Goal: Transaction & Acquisition: Download file/media

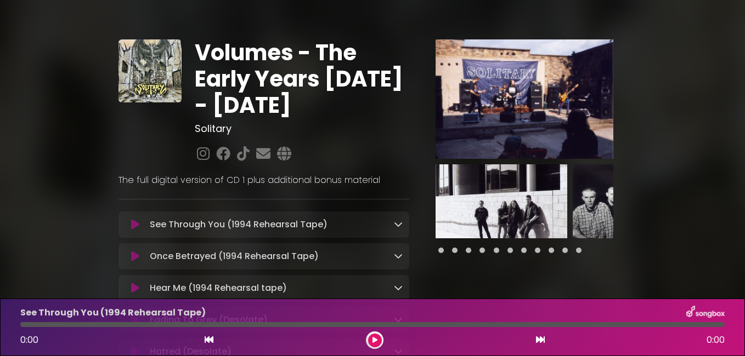
click at [399, 223] on icon at bounding box center [398, 224] width 9 height 9
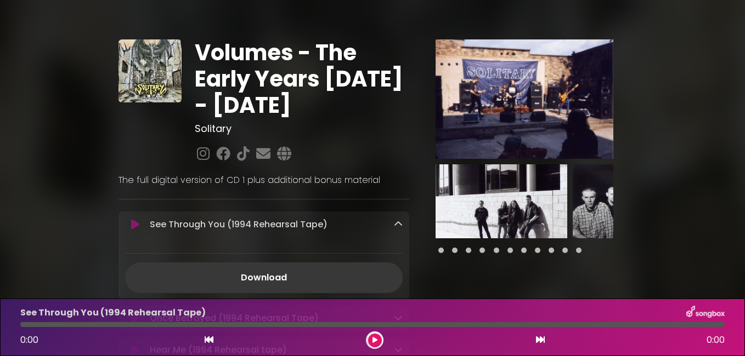
click at [281, 275] on link "Download" at bounding box center [263, 278] width 277 height 31
click at [398, 225] on icon at bounding box center [398, 224] width 9 height 9
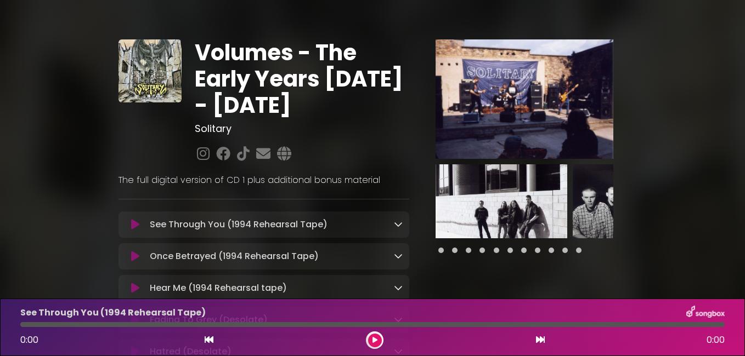
click at [396, 258] on icon at bounding box center [398, 256] width 9 height 9
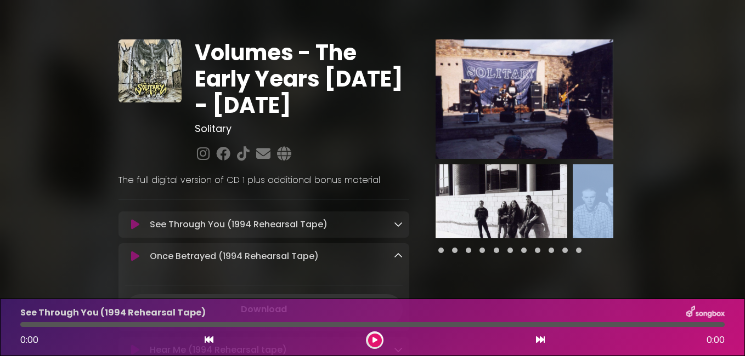
drag, startPoint x: 683, startPoint y: 186, endPoint x: 680, endPoint y: 160, distance: 27.0
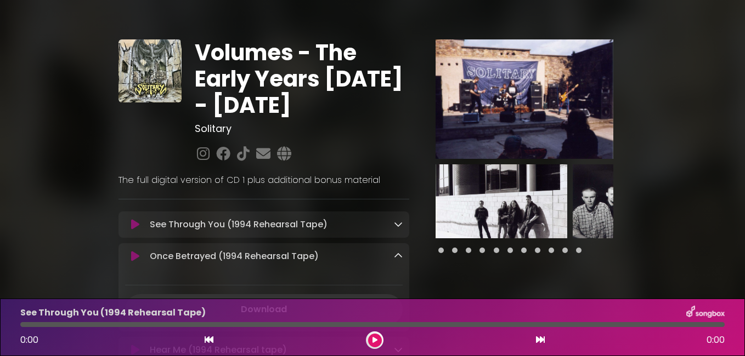
drag, startPoint x: 742, startPoint y: 11, endPoint x: 746, endPoint y: 31, distance: 20.8
click at [744, 31] on html "× Volumes - The Early Years [DATE] - [DATE] Solitary" at bounding box center [372, 178] width 745 height 356
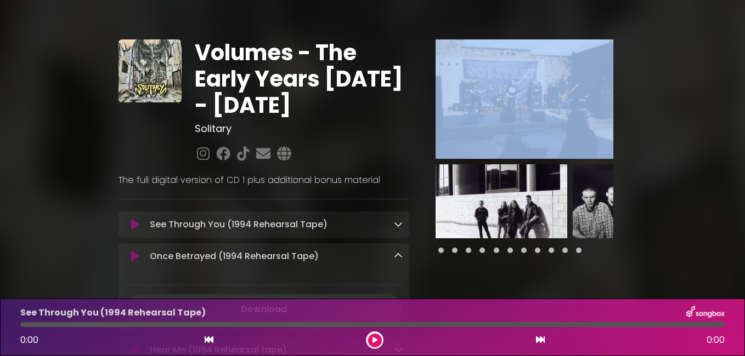
drag, startPoint x: 744, startPoint y: 31, endPoint x: 746, endPoint y: 63, distance: 31.9
click at [744, 63] on html "× Volumes - The Early Years [DATE] - [DATE] Solitary" at bounding box center [372, 178] width 745 height 356
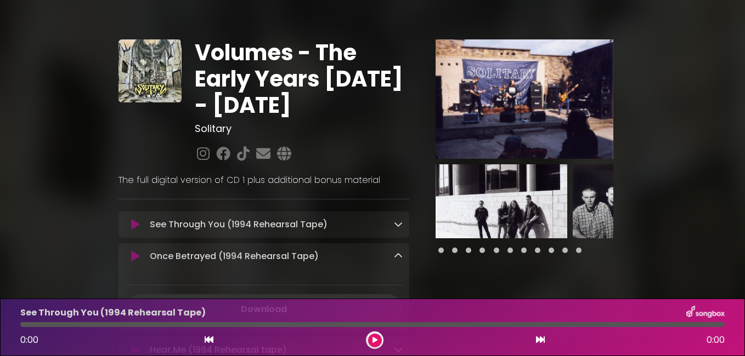
drag, startPoint x: 744, startPoint y: 267, endPoint x: 746, endPoint y: 313, distance: 46.1
click at [744, 313] on html "× Volumes - The Early Years [DATE] - [DATE] Solitary" at bounding box center [372, 178] width 745 height 356
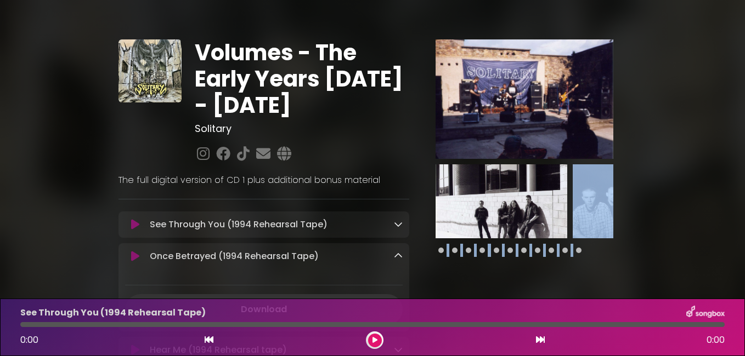
drag, startPoint x: 694, startPoint y: 275, endPoint x: 683, endPoint y: 205, distance: 71.6
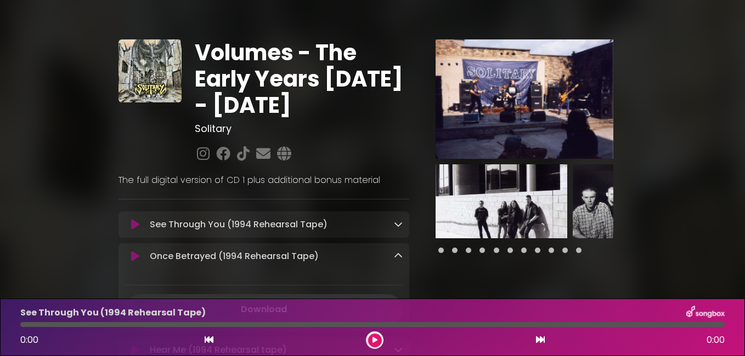
click at [385, 293] on div "Download" at bounding box center [263, 300] width 291 height 49
drag, startPoint x: 385, startPoint y: 293, endPoint x: 382, endPoint y: 258, distance: 34.8
click at [382, 258] on div "Once Betrayed (1994 Rehearsal Tape) Loading Track... Name" at bounding box center [263, 287] width 291 height 88
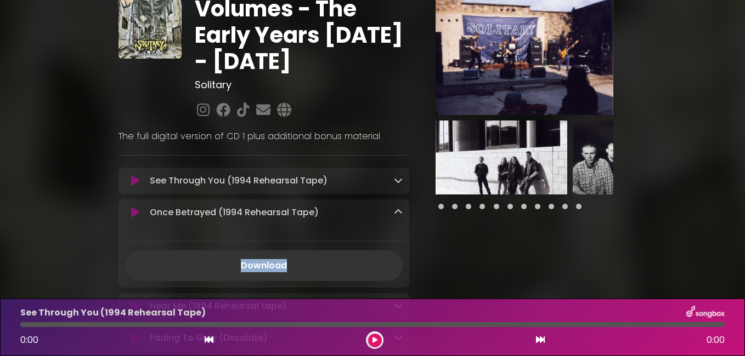
scroll to position [66, 0]
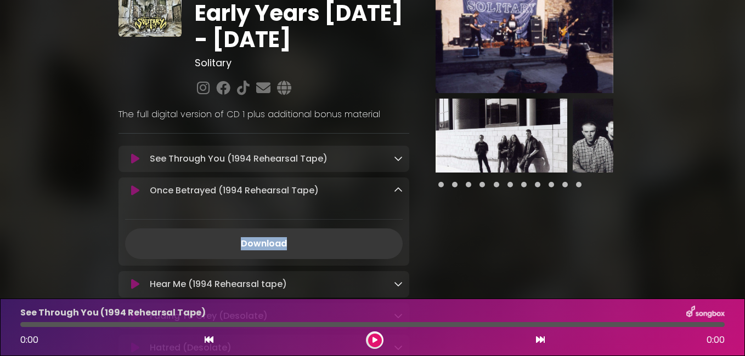
click at [260, 244] on link "Download" at bounding box center [263, 244] width 277 height 31
click at [399, 190] on icon at bounding box center [398, 190] width 9 height 9
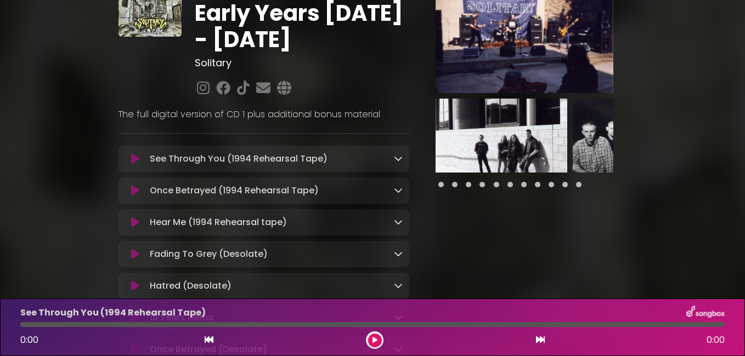
click at [398, 225] on icon at bounding box center [398, 222] width 9 height 9
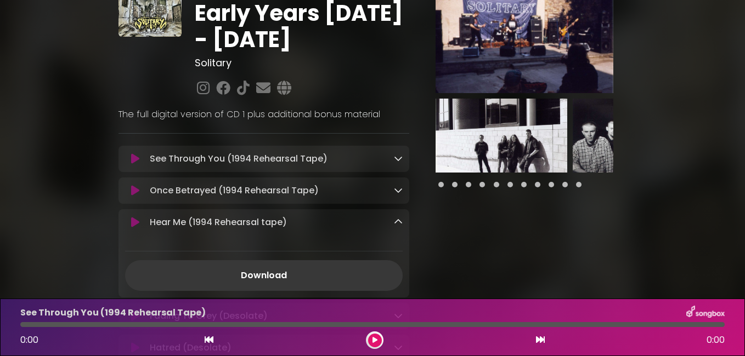
click at [279, 274] on link "Download" at bounding box center [263, 275] width 277 height 31
click at [397, 220] on icon at bounding box center [398, 222] width 9 height 9
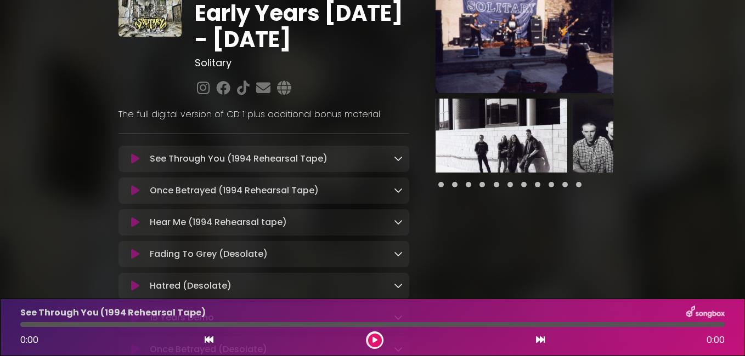
click at [368, 254] on div "Fading To Grey (Desolate) Loading Track..." at bounding box center [273, 254] width 257 height 13
click at [399, 257] on icon at bounding box center [398, 253] width 9 height 9
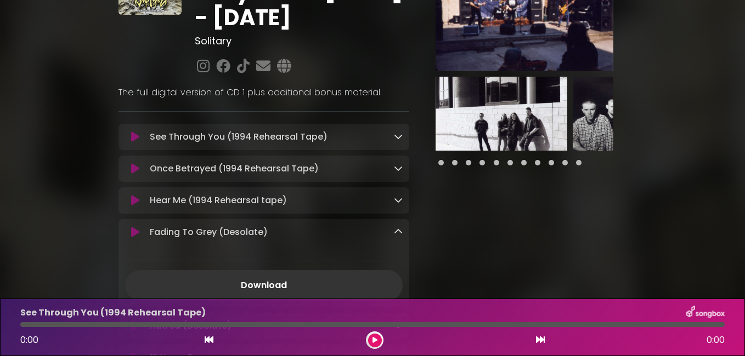
scroll to position [110, 0]
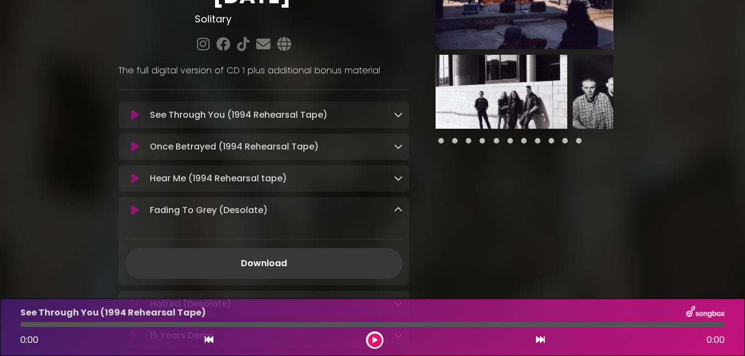
click at [275, 261] on link "Download" at bounding box center [263, 263] width 277 height 31
click at [397, 211] on icon at bounding box center [398, 210] width 9 height 9
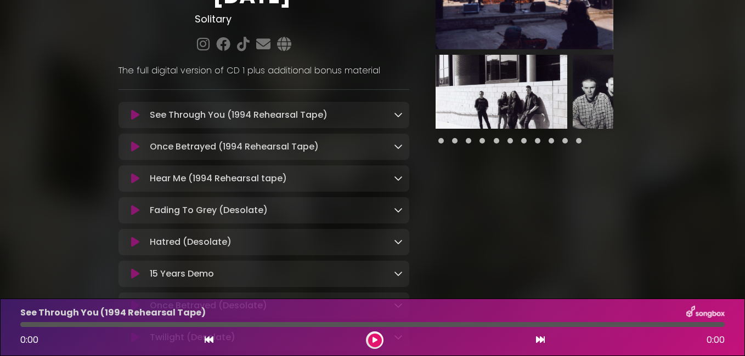
click at [378, 241] on div "Hatred (Desolate) Loading Track..." at bounding box center [273, 242] width 257 height 13
click at [398, 243] on icon at bounding box center [398, 241] width 9 height 9
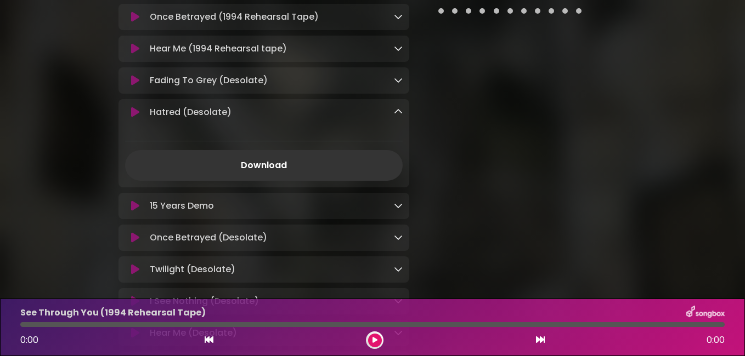
scroll to position [241, 0]
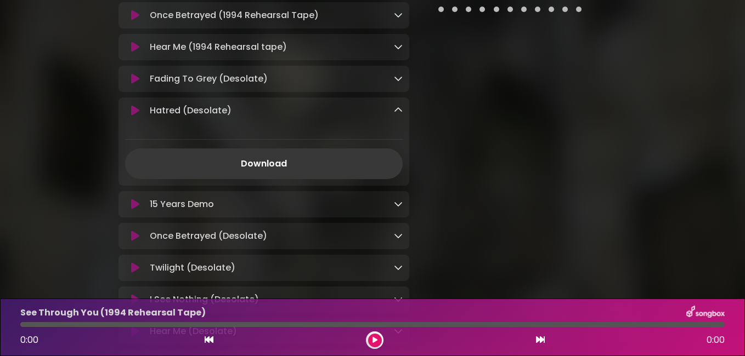
click at [378, 165] on link "Download" at bounding box center [263, 164] width 277 height 31
click at [397, 106] on div "Hatred (Desolate) Loading Track..." at bounding box center [263, 142] width 291 height 88
click at [398, 112] on icon at bounding box center [398, 110] width 9 height 9
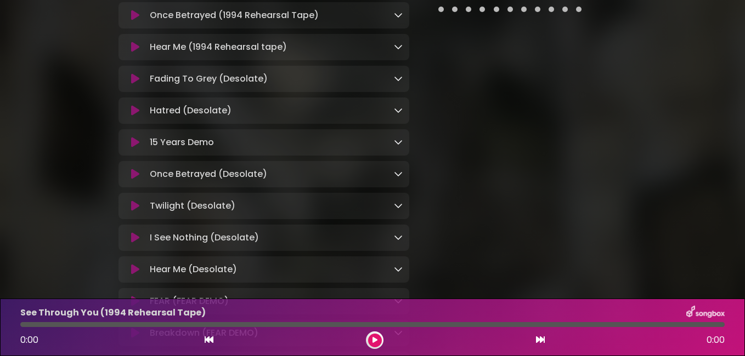
click at [398, 143] on icon at bounding box center [398, 142] width 9 height 9
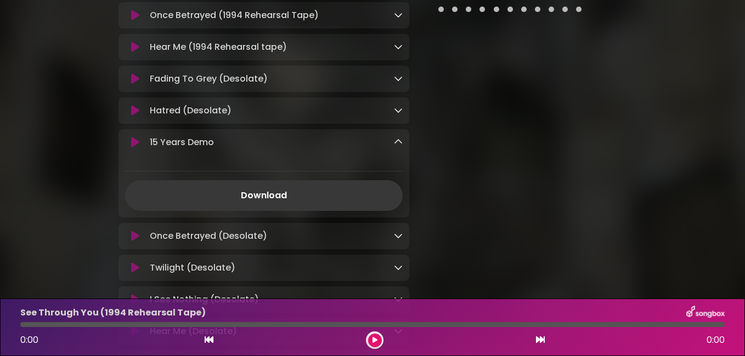
click at [273, 197] on link "Download" at bounding box center [263, 195] width 277 height 31
click at [398, 145] on icon at bounding box center [398, 142] width 9 height 9
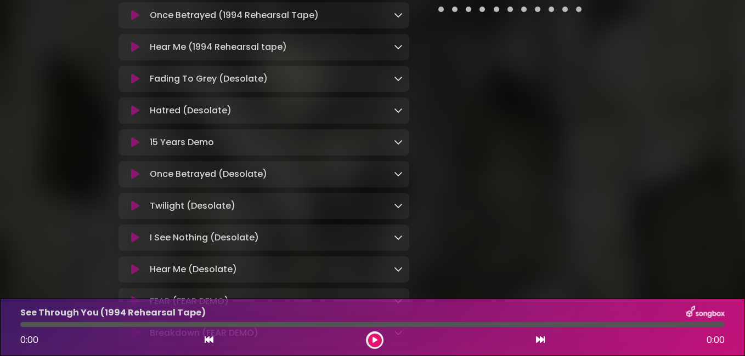
click at [395, 178] on icon at bounding box center [398, 173] width 9 height 9
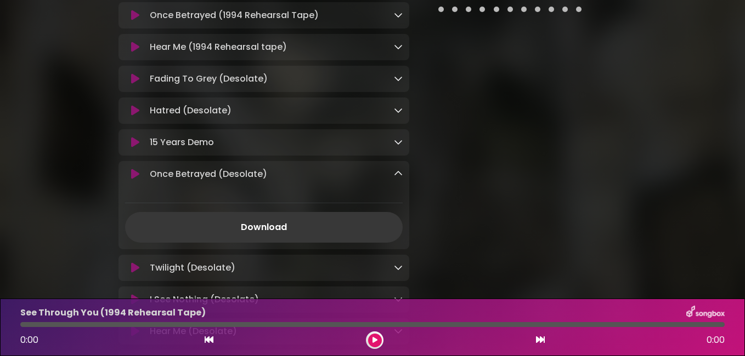
click at [301, 229] on link "Download" at bounding box center [263, 227] width 277 height 31
click at [398, 174] on icon at bounding box center [398, 173] width 9 height 9
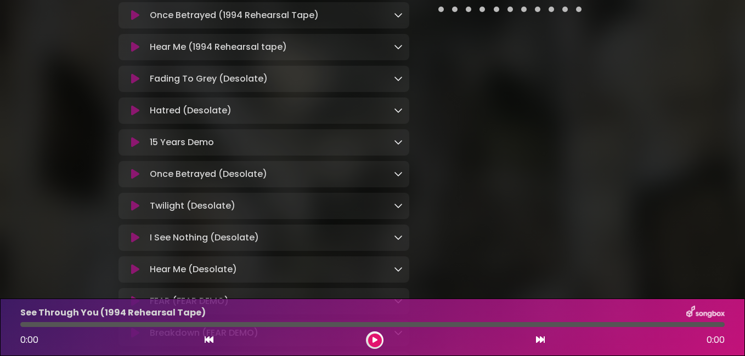
click at [398, 210] on icon at bounding box center [398, 205] width 9 height 9
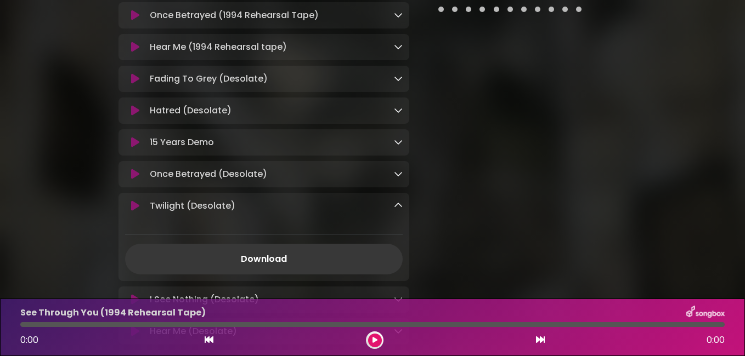
click at [265, 263] on link "Download" at bounding box center [263, 259] width 277 height 31
click at [397, 207] on icon at bounding box center [398, 205] width 9 height 9
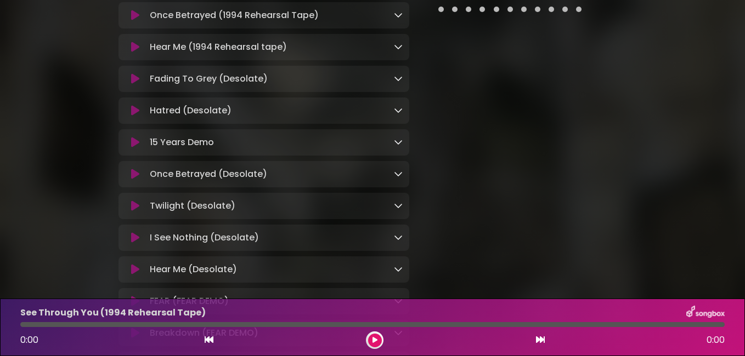
click at [397, 242] on icon at bounding box center [398, 237] width 9 height 9
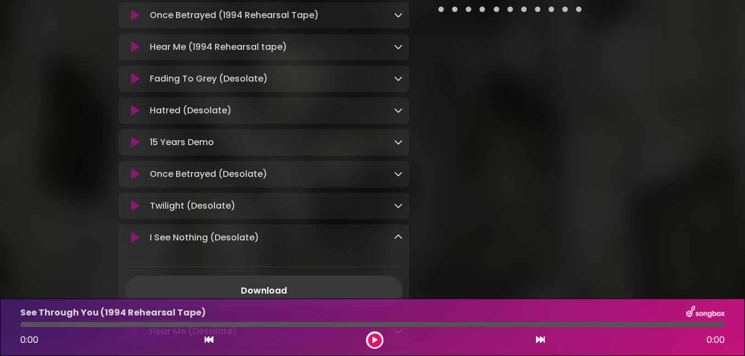
click at [275, 292] on link "Download" at bounding box center [263, 291] width 277 height 31
click at [396, 242] on icon at bounding box center [398, 237] width 9 height 9
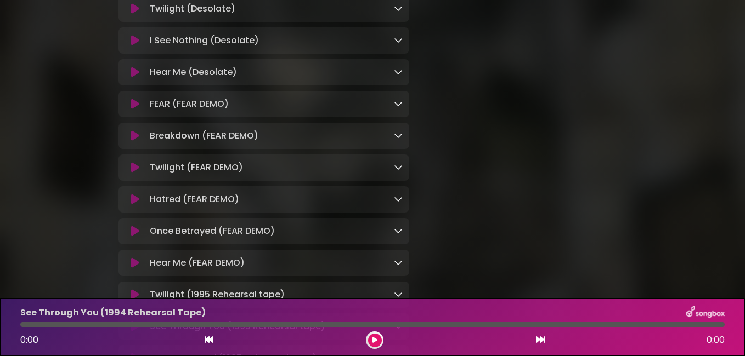
scroll to position [461, 0]
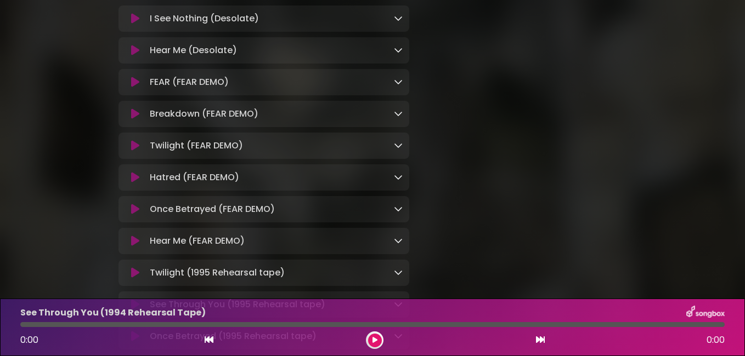
click at [396, 181] on icon at bounding box center [398, 177] width 9 height 9
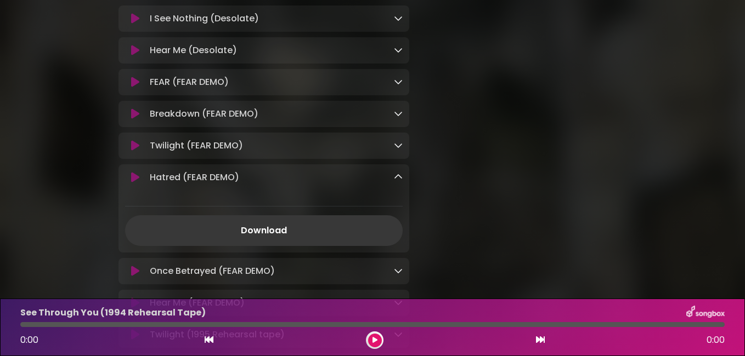
click at [259, 237] on link "Download" at bounding box center [263, 230] width 277 height 31
click at [398, 181] on icon at bounding box center [398, 177] width 9 height 9
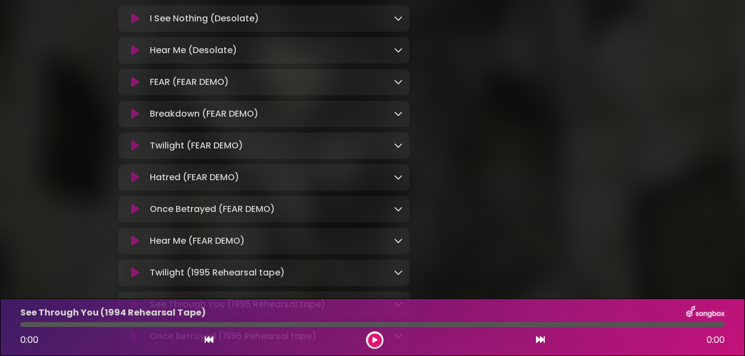
click at [395, 213] on icon at bounding box center [398, 209] width 9 height 9
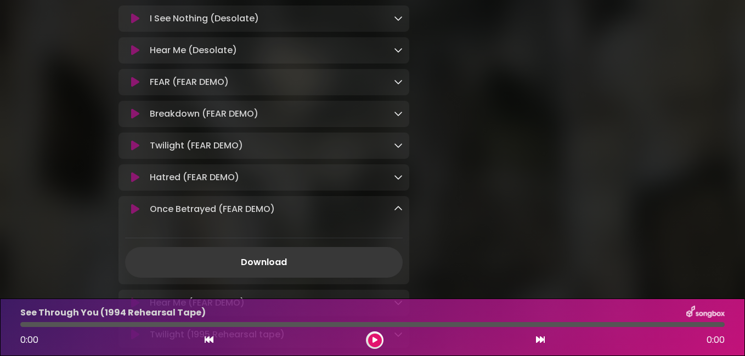
click at [282, 270] on link "Download" at bounding box center [263, 262] width 277 height 31
click at [396, 213] on icon at bounding box center [398, 209] width 9 height 9
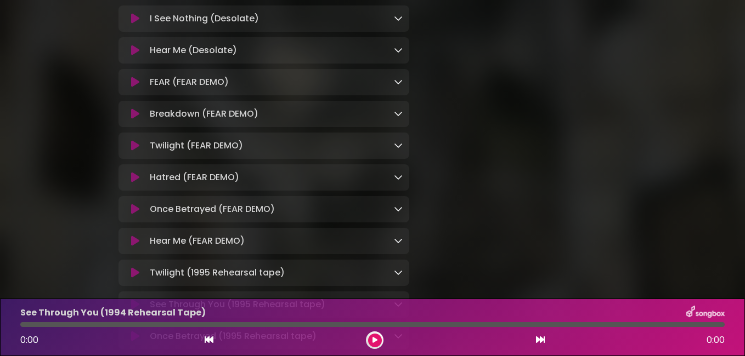
click at [397, 245] on icon at bounding box center [398, 240] width 9 height 9
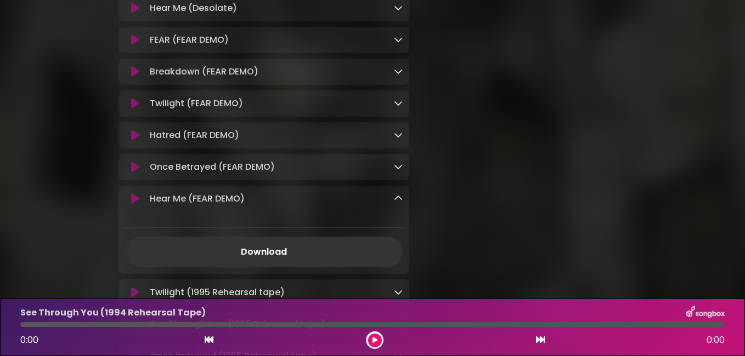
scroll to position [504, 0]
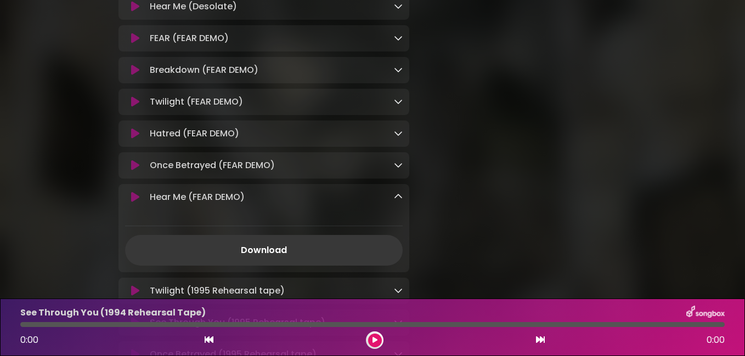
click at [262, 259] on link "Download" at bounding box center [263, 250] width 277 height 31
click at [396, 201] on icon at bounding box center [398, 196] width 9 height 9
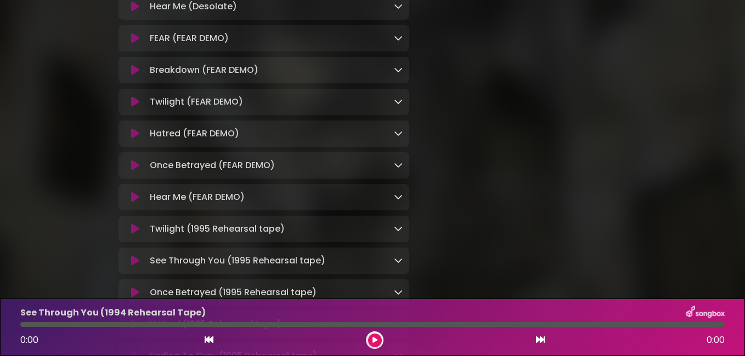
click at [398, 233] on icon at bounding box center [398, 228] width 9 height 9
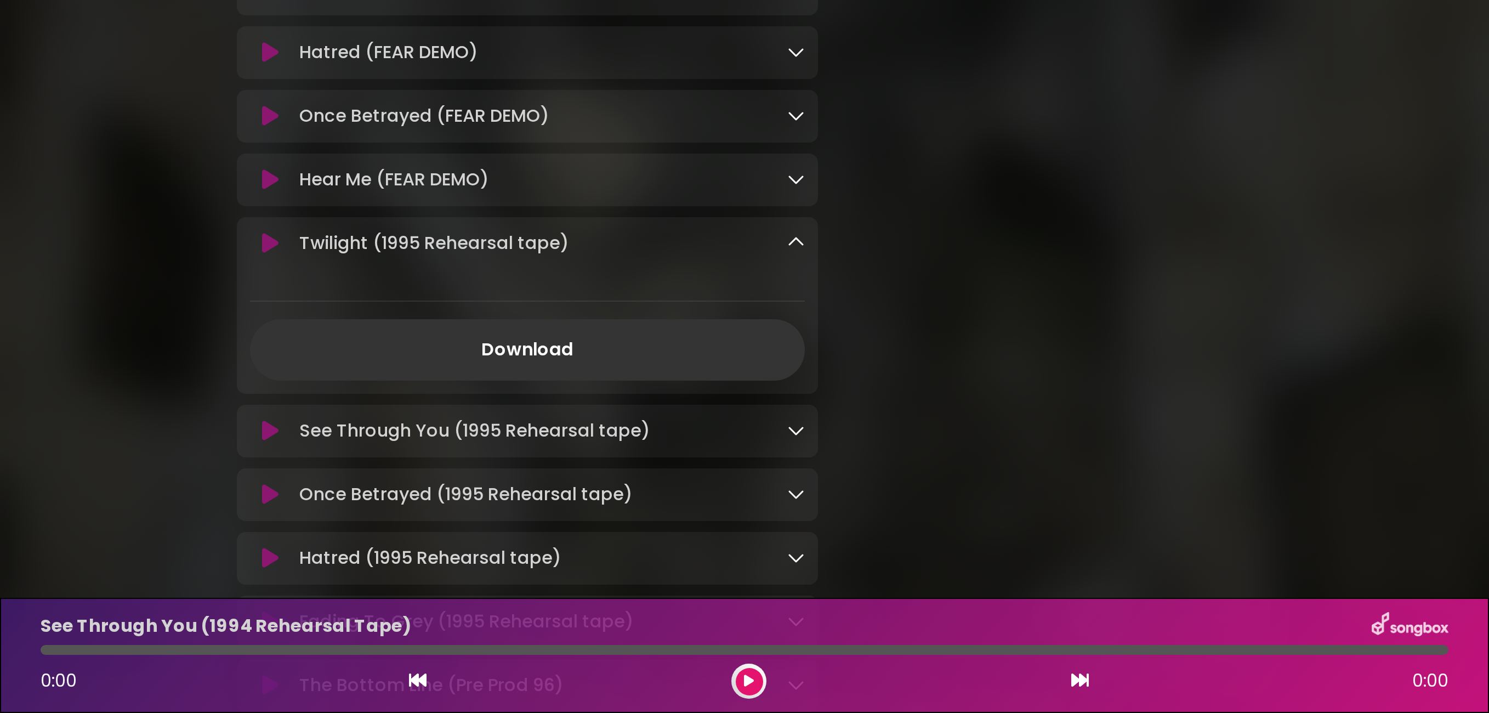
scroll to position [614, 0]
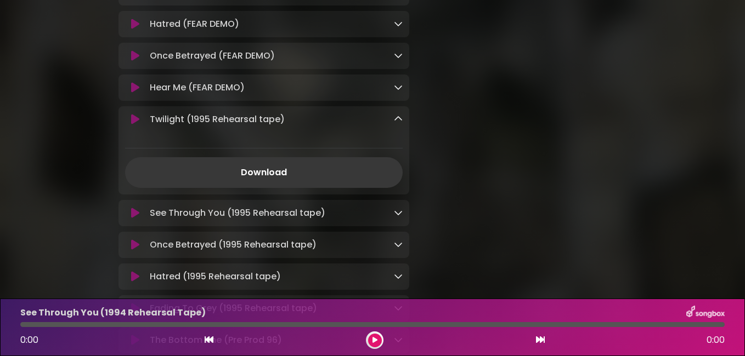
click at [258, 180] on link "Download" at bounding box center [263, 172] width 277 height 31
click at [398, 217] on icon at bounding box center [398, 212] width 9 height 9
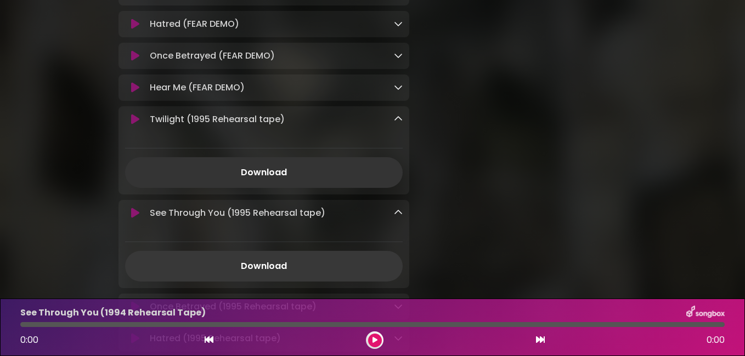
click at [268, 275] on link "Download" at bounding box center [263, 266] width 277 height 31
click at [398, 123] on icon at bounding box center [398, 119] width 9 height 9
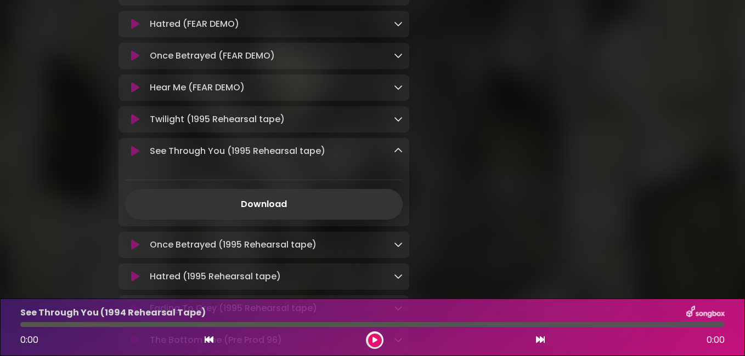
click at [397, 155] on icon at bounding box center [398, 150] width 9 height 9
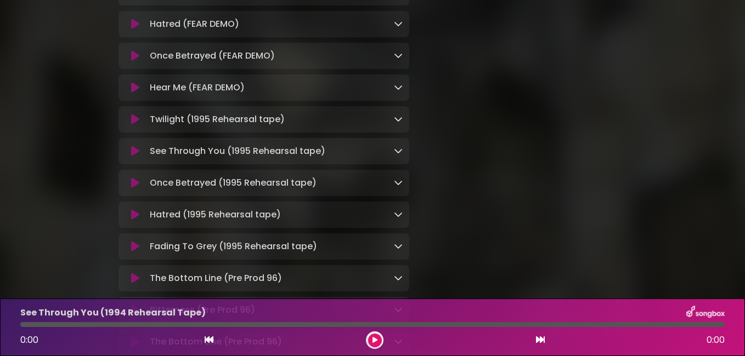
click at [396, 187] on icon at bounding box center [398, 182] width 9 height 9
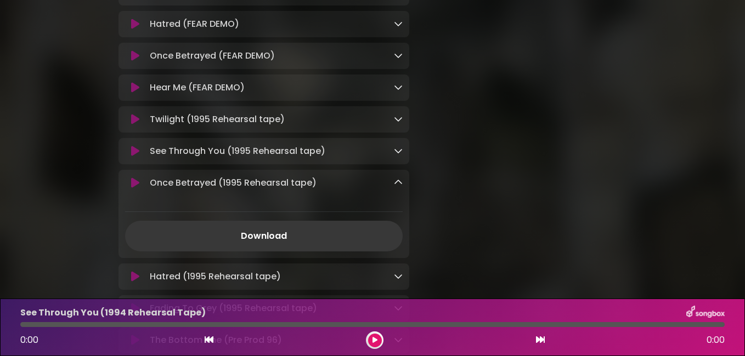
click at [276, 245] on link "Download" at bounding box center [263, 236] width 277 height 31
click at [259, 243] on link "Download" at bounding box center [263, 236] width 277 height 31
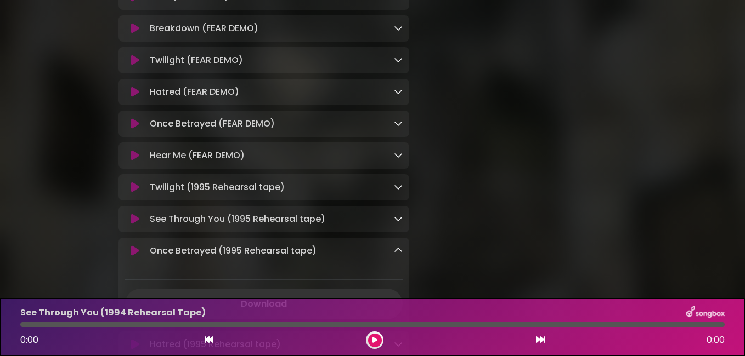
scroll to position [547, 0]
click at [397, 223] on icon at bounding box center [398, 218] width 9 height 9
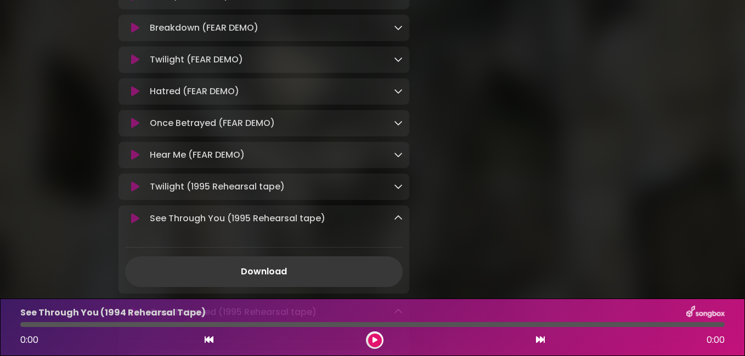
click at [263, 281] on link "Download" at bounding box center [263, 272] width 277 height 31
click at [399, 223] on icon at bounding box center [398, 218] width 9 height 9
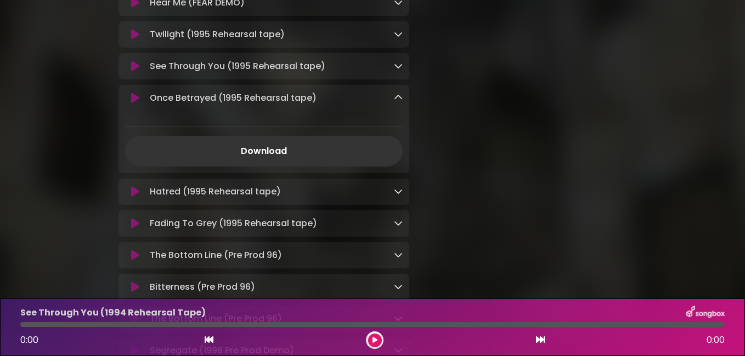
scroll to position [700, 0]
click at [398, 226] on icon at bounding box center [398, 222] width 9 height 9
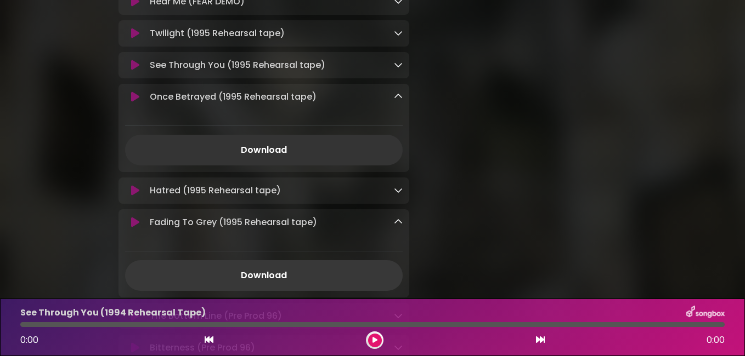
click at [278, 286] on link "Download" at bounding box center [263, 275] width 277 height 31
click at [396, 195] on icon at bounding box center [398, 190] width 9 height 9
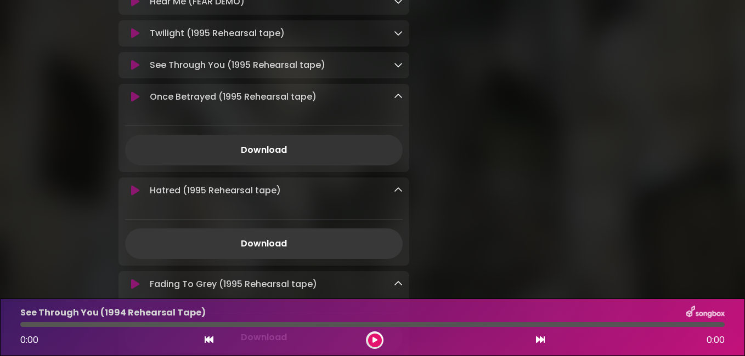
click at [273, 253] on link "Download" at bounding box center [263, 244] width 277 height 31
click at [397, 101] on icon at bounding box center [398, 96] width 9 height 9
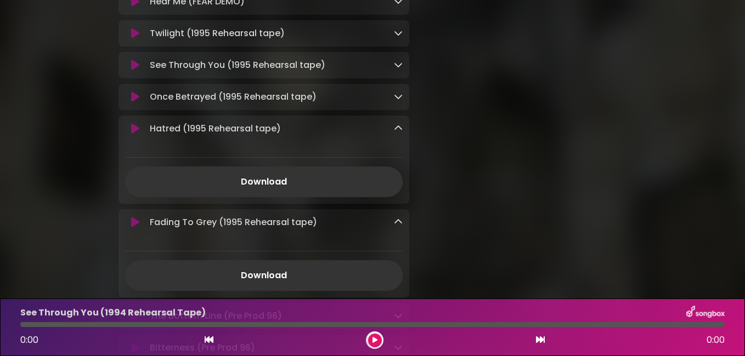
click at [396, 133] on icon at bounding box center [398, 128] width 9 height 9
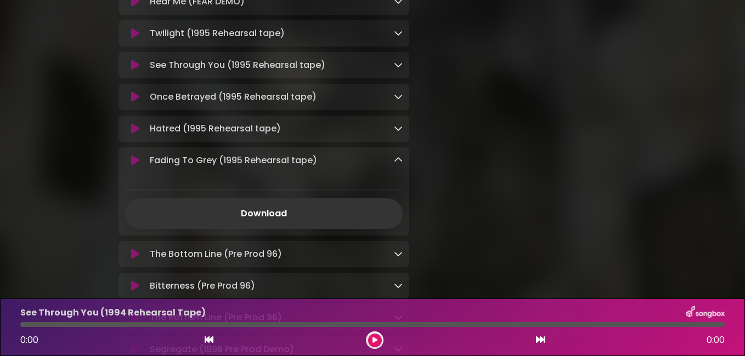
click at [398, 164] on icon at bounding box center [398, 160] width 9 height 9
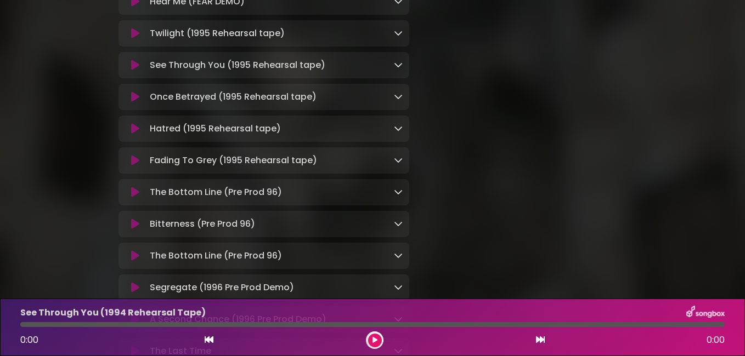
click at [398, 196] on icon at bounding box center [398, 192] width 9 height 9
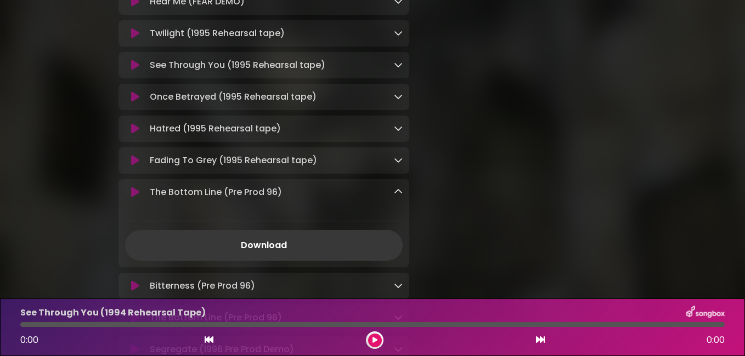
click at [263, 256] on link "Download" at bounding box center [263, 245] width 277 height 31
click at [397, 196] on icon at bounding box center [398, 192] width 9 height 9
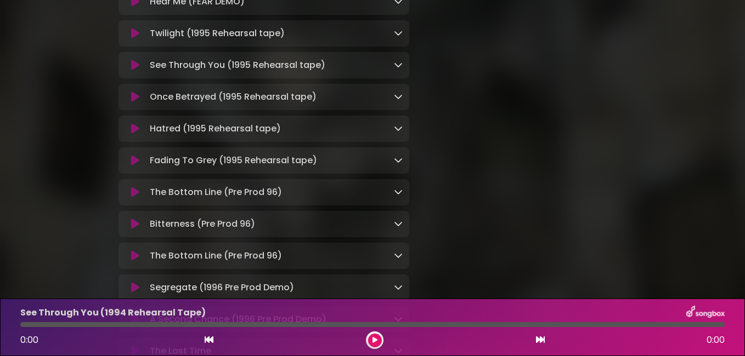
click at [397, 196] on icon at bounding box center [398, 192] width 9 height 9
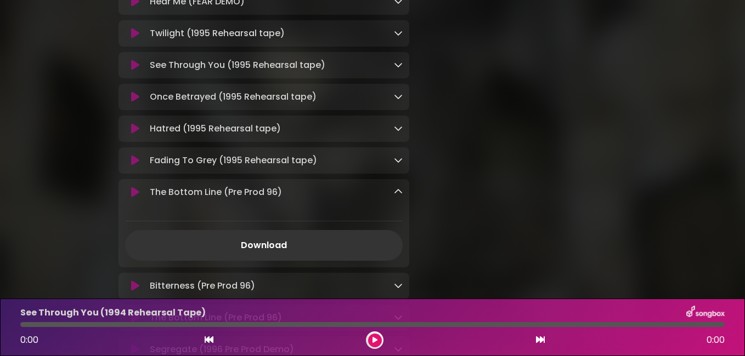
click at [400, 196] on icon at bounding box center [398, 192] width 9 height 9
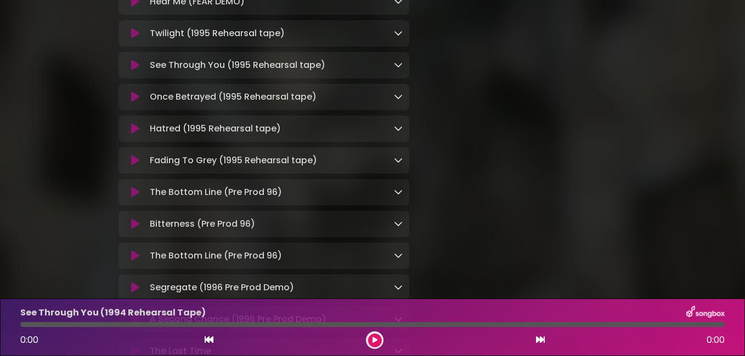
click at [399, 228] on icon at bounding box center [398, 223] width 9 height 9
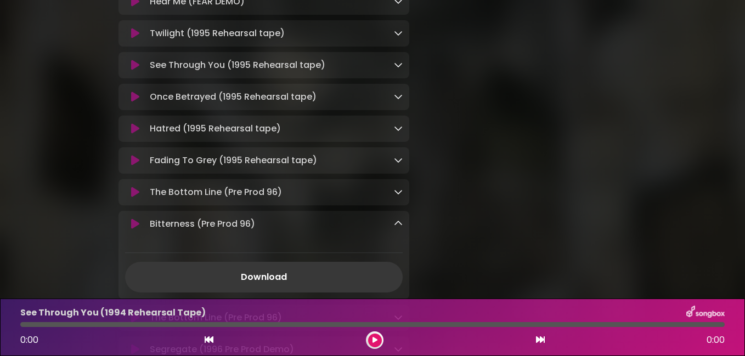
click at [271, 287] on link "Download" at bounding box center [263, 277] width 277 height 31
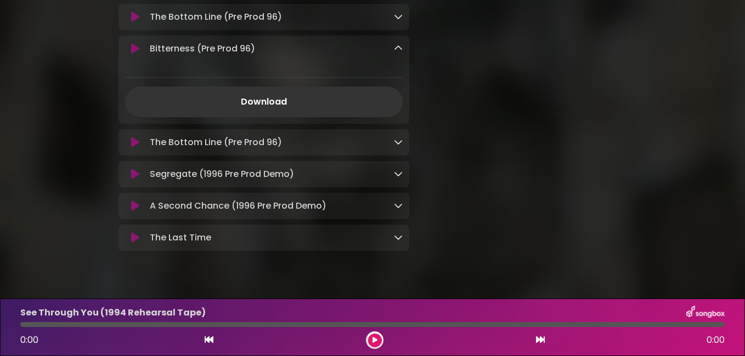
scroll to position [898, 0]
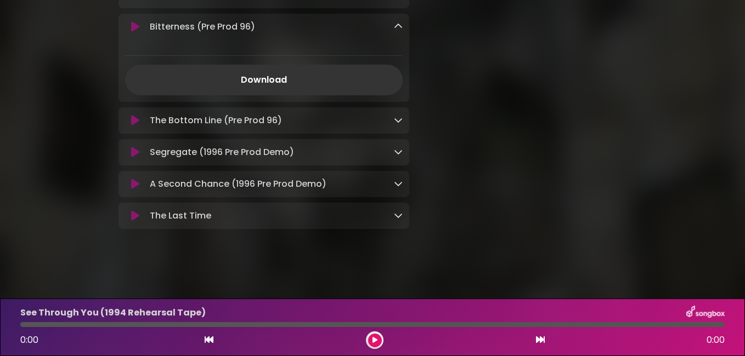
click at [397, 124] on icon at bounding box center [398, 120] width 9 height 9
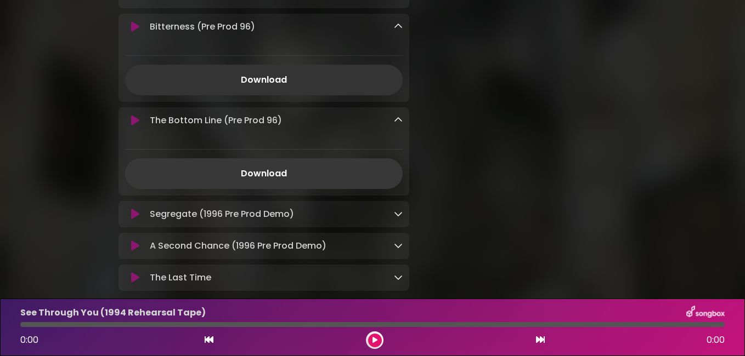
click at [270, 189] on link "Download" at bounding box center [263, 173] width 277 height 31
click at [398, 218] on icon at bounding box center [398, 213] width 9 height 9
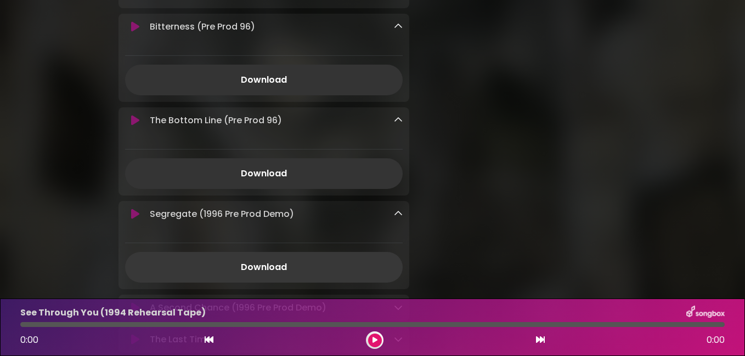
click at [268, 279] on link "Download" at bounding box center [263, 267] width 277 height 31
click at [398, 124] on icon at bounding box center [398, 120] width 9 height 9
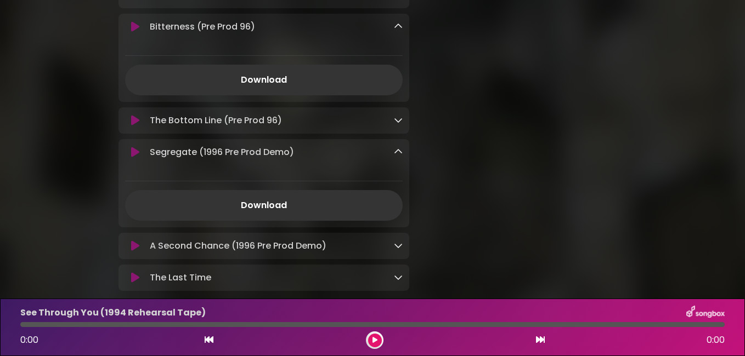
click at [397, 31] on icon at bounding box center [398, 26] width 9 height 9
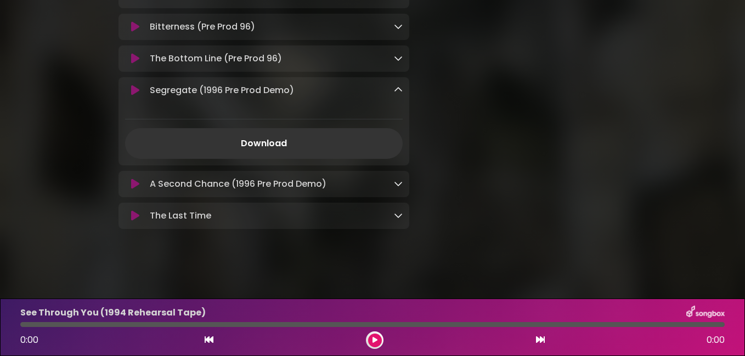
click at [394, 188] on icon at bounding box center [398, 183] width 9 height 9
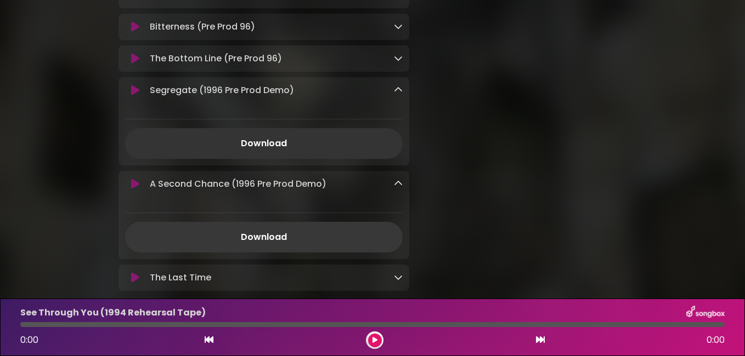
click at [272, 253] on link "Download" at bounding box center [263, 237] width 277 height 31
click at [396, 94] on icon at bounding box center [398, 90] width 9 height 9
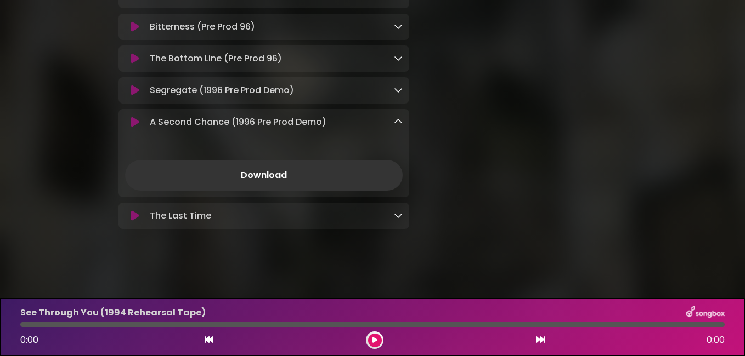
click at [395, 220] on icon at bounding box center [398, 215] width 9 height 9
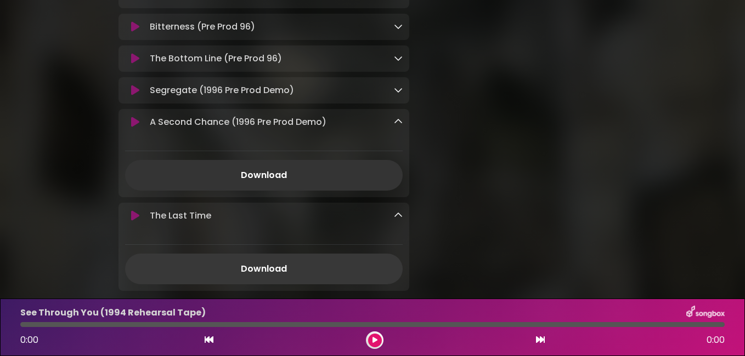
click at [277, 282] on link "Download" at bounding box center [263, 269] width 277 height 31
click at [396, 126] on icon at bounding box center [398, 121] width 9 height 9
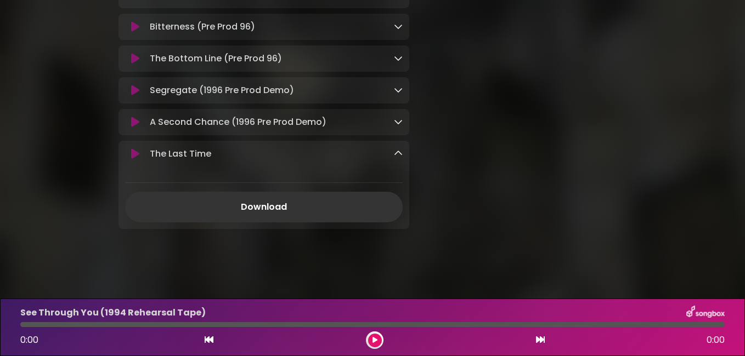
click at [395, 158] on icon at bounding box center [398, 153] width 9 height 9
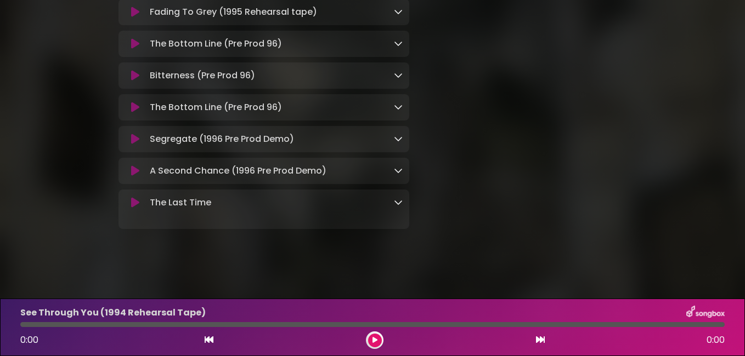
scroll to position [850, 0]
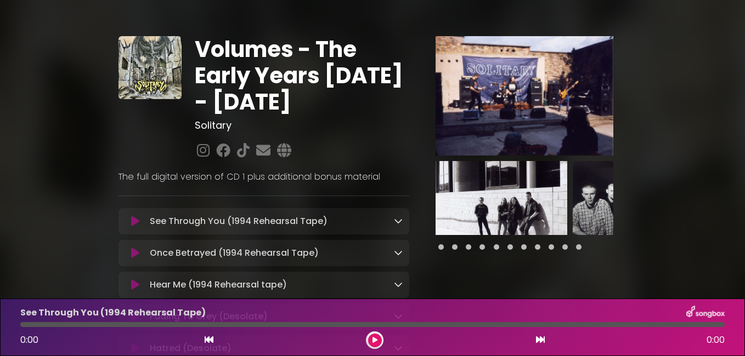
scroll to position [0, 0]
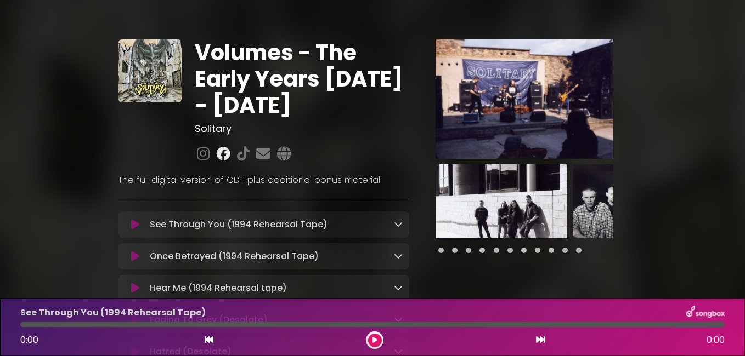
click at [222, 152] on icon at bounding box center [223, 153] width 19 height 14
click at [552, 132] on img at bounding box center [524, 99] width 178 height 120
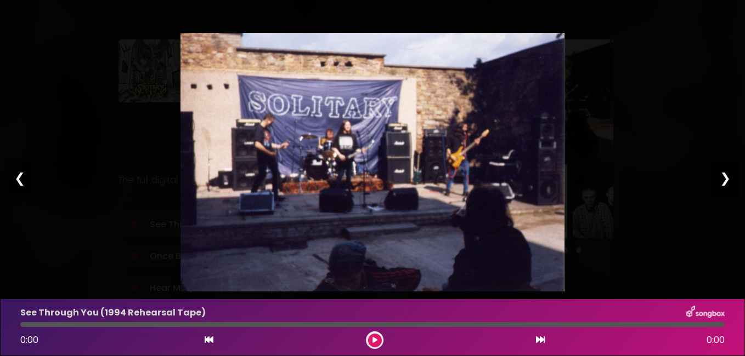
click at [724, 177] on div "❯" at bounding box center [725, 178] width 29 height 37
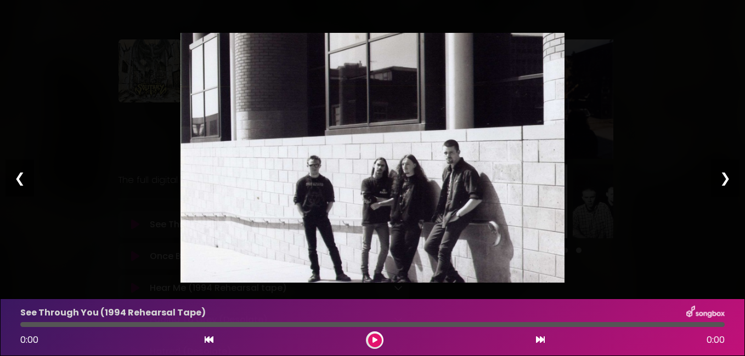
click at [724, 177] on div "❯" at bounding box center [725, 178] width 29 height 37
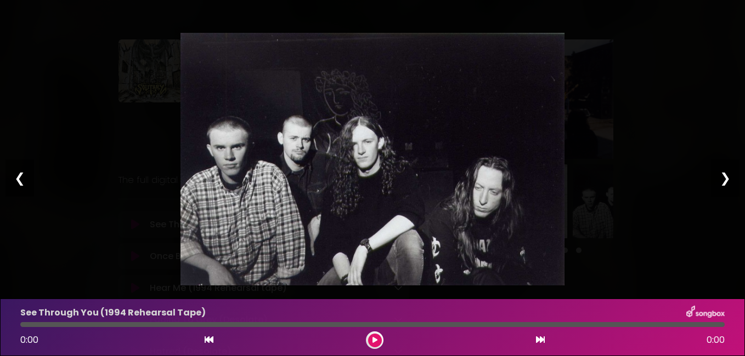
click at [723, 175] on div "❯" at bounding box center [725, 178] width 29 height 37
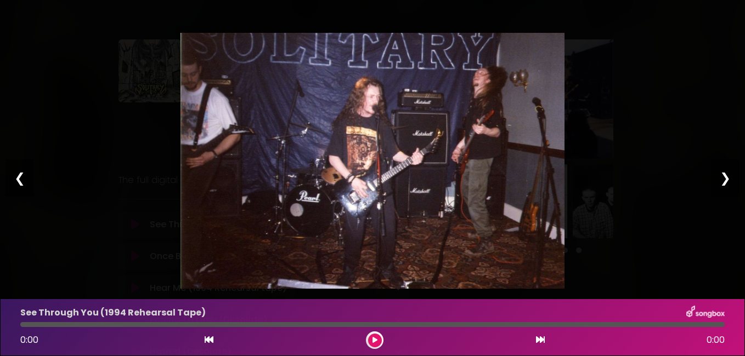
click at [722, 175] on div "❯" at bounding box center [725, 178] width 29 height 37
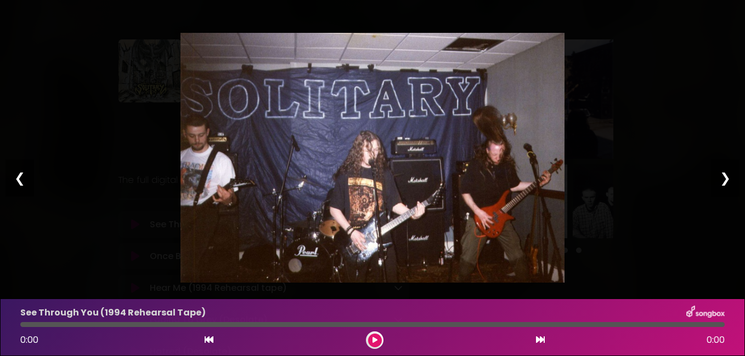
click at [722, 175] on div "❯" at bounding box center [725, 178] width 29 height 37
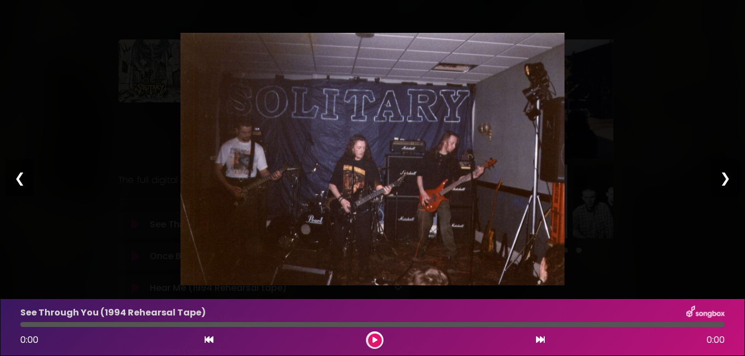
click at [718, 172] on div "❯" at bounding box center [725, 178] width 29 height 37
